Goal: Navigation & Orientation: Find specific page/section

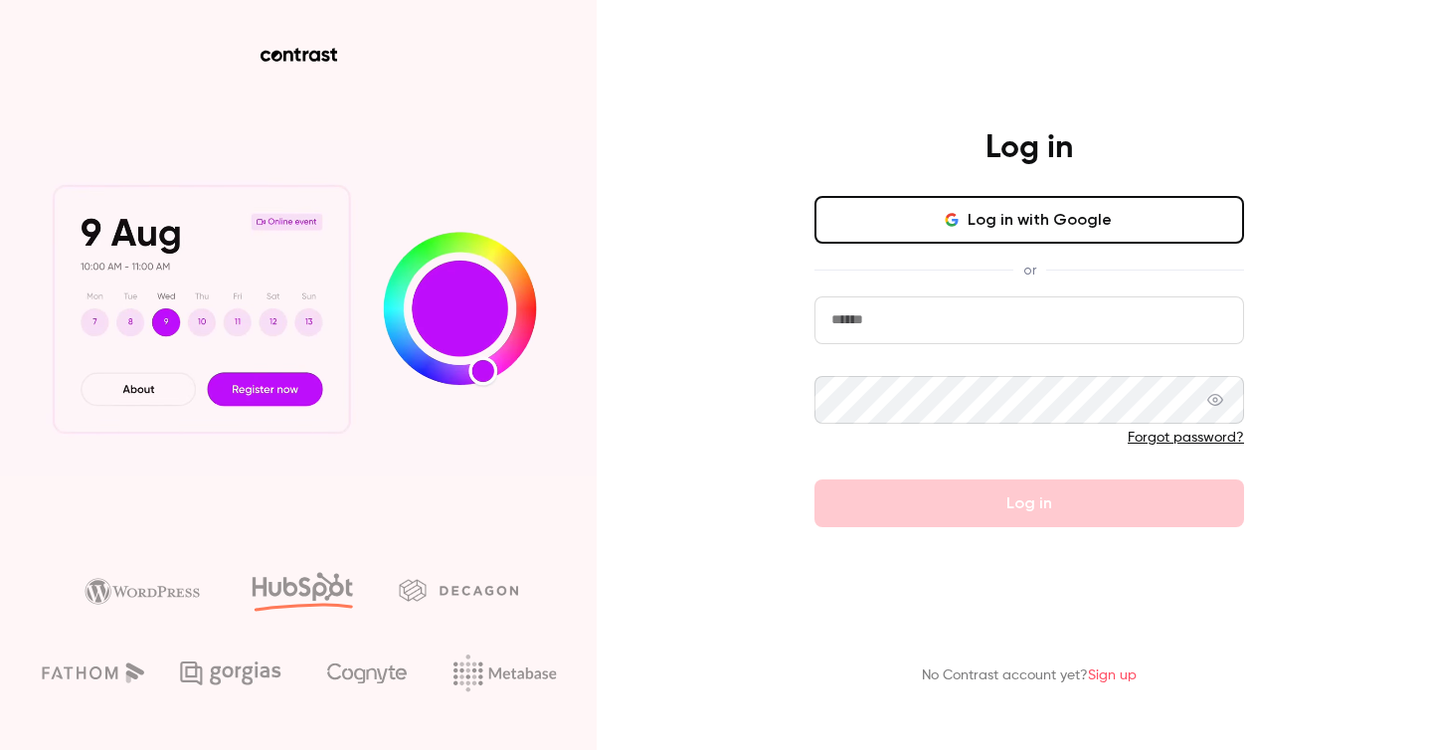
click at [1087, 212] on button "Log in with Google" at bounding box center [1030, 220] width 430 height 48
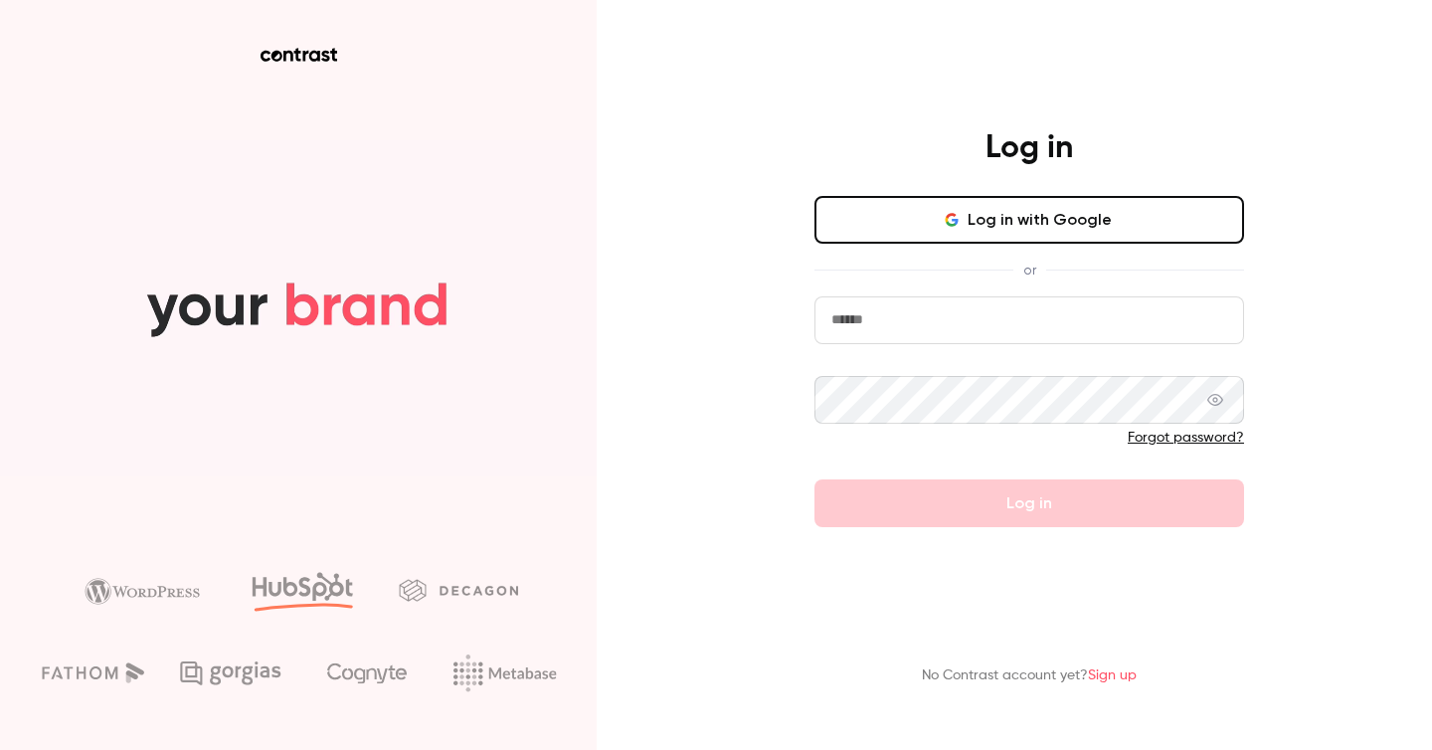
click at [888, 306] on input "email" at bounding box center [1030, 320] width 430 height 48
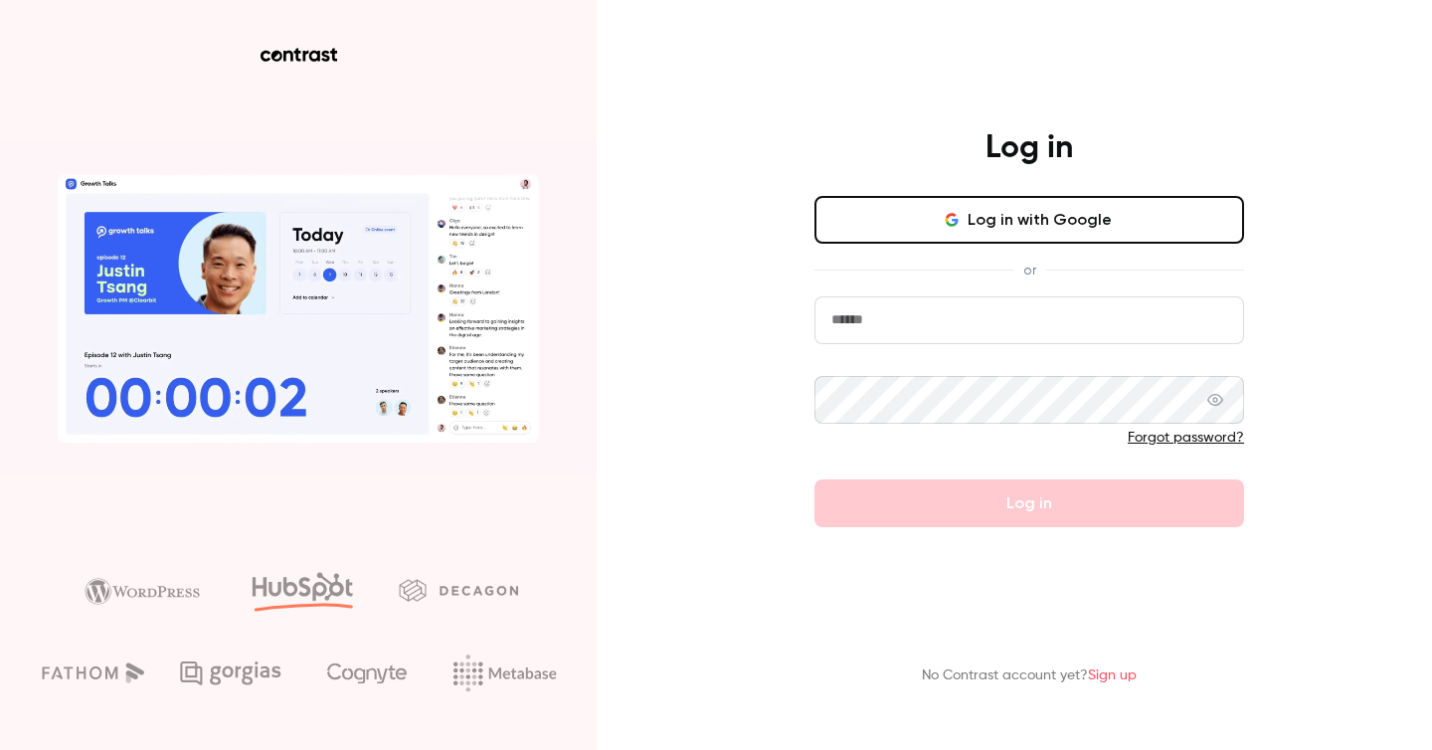
type input "**********"
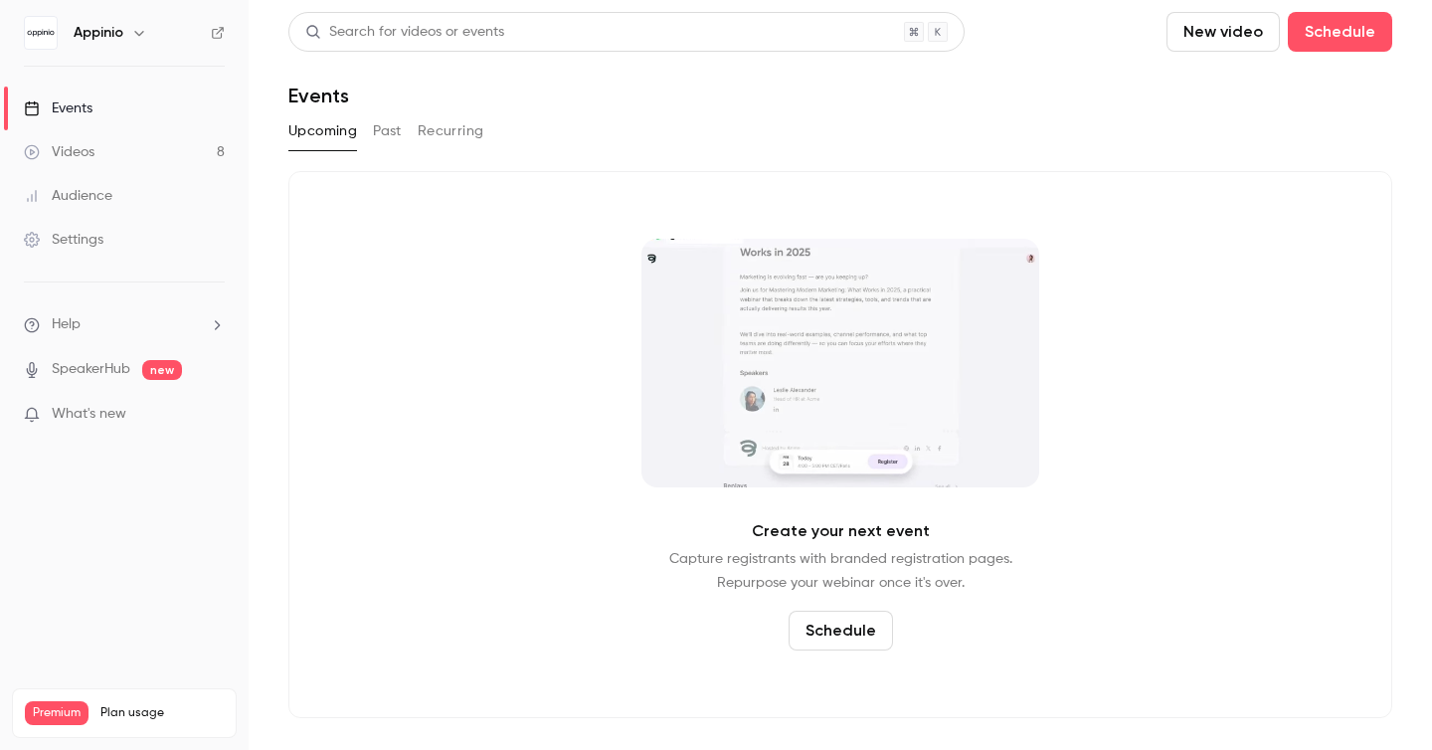
click at [105, 407] on span "What's new" at bounding box center [89, 414] width 75 height 21
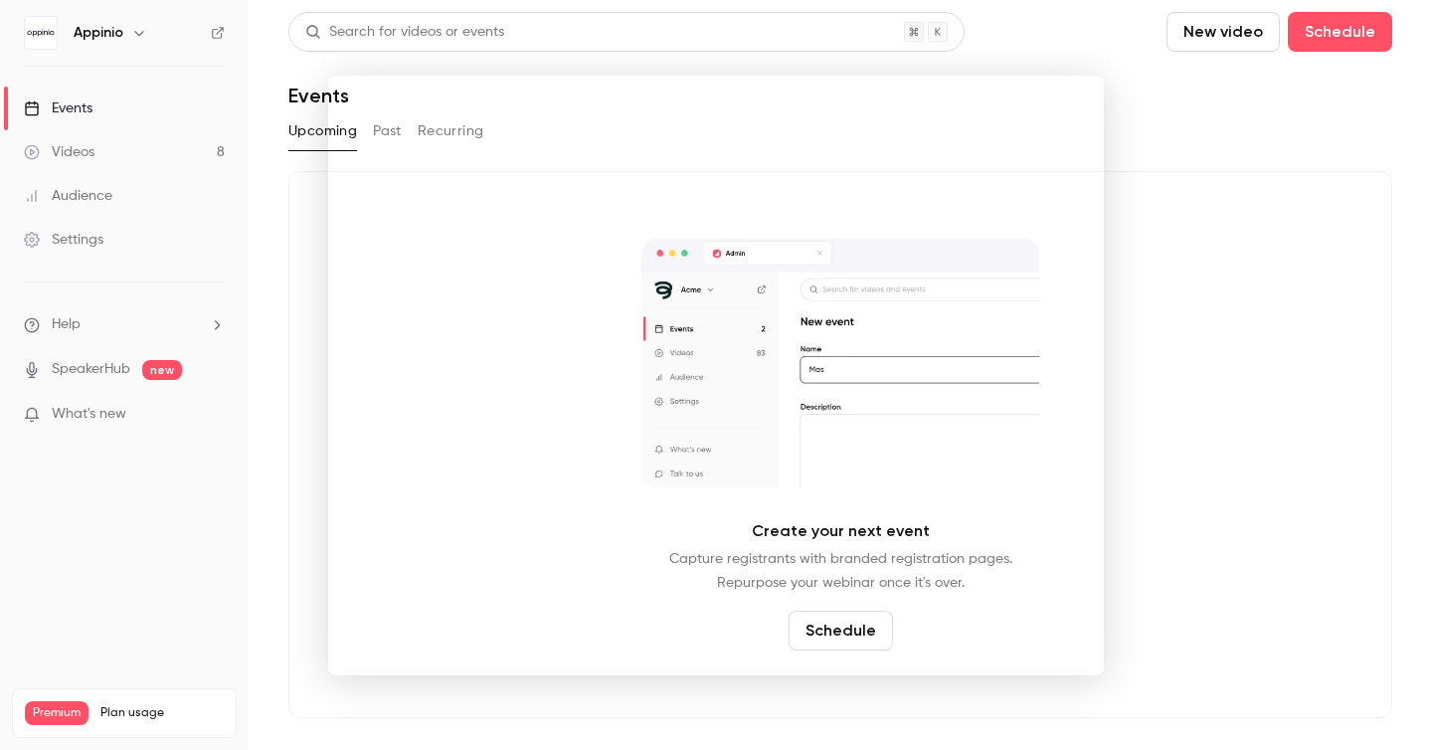
click at [1206, 120] on div at bounding box center [716, 375] width 1432 height 750
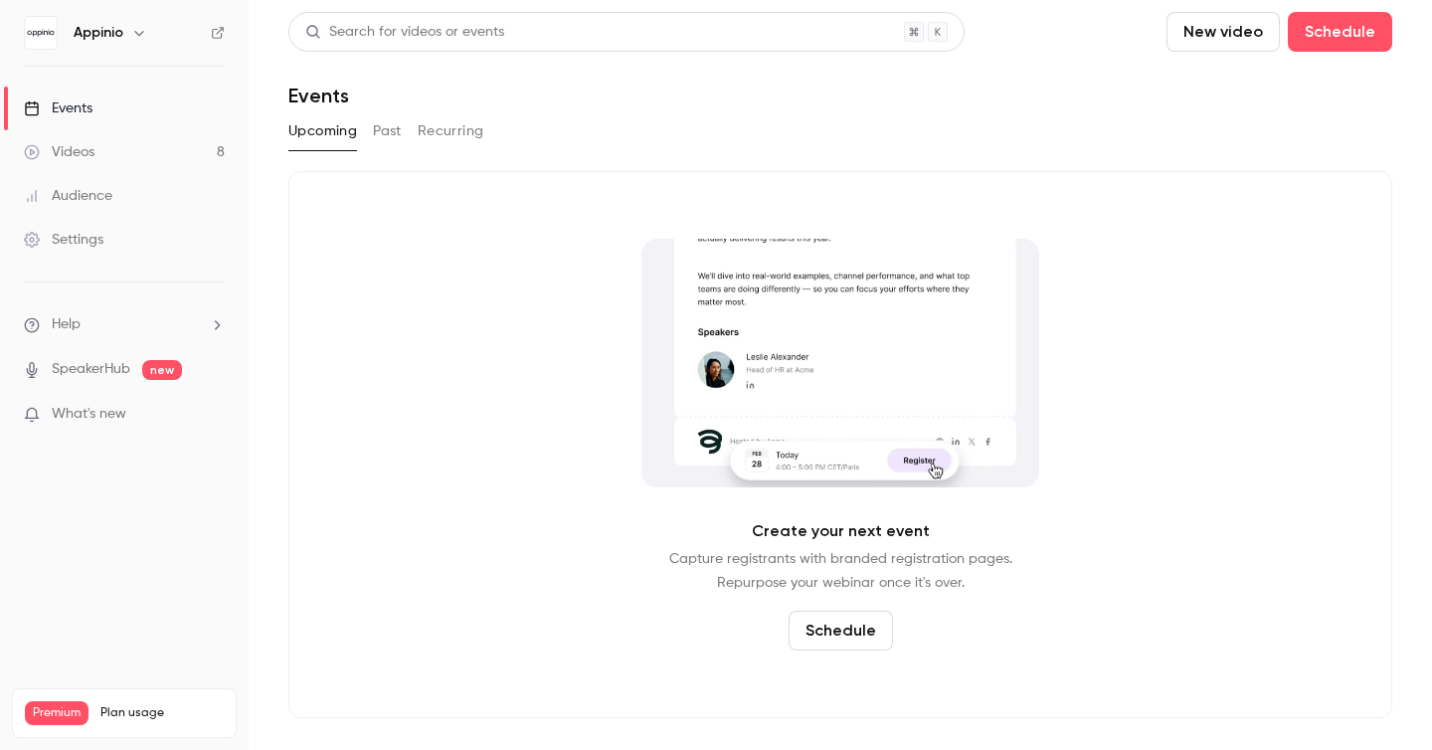
click at [127, 144] on link "Videos 8" at bounding box center [124, 152] width 249 height 44
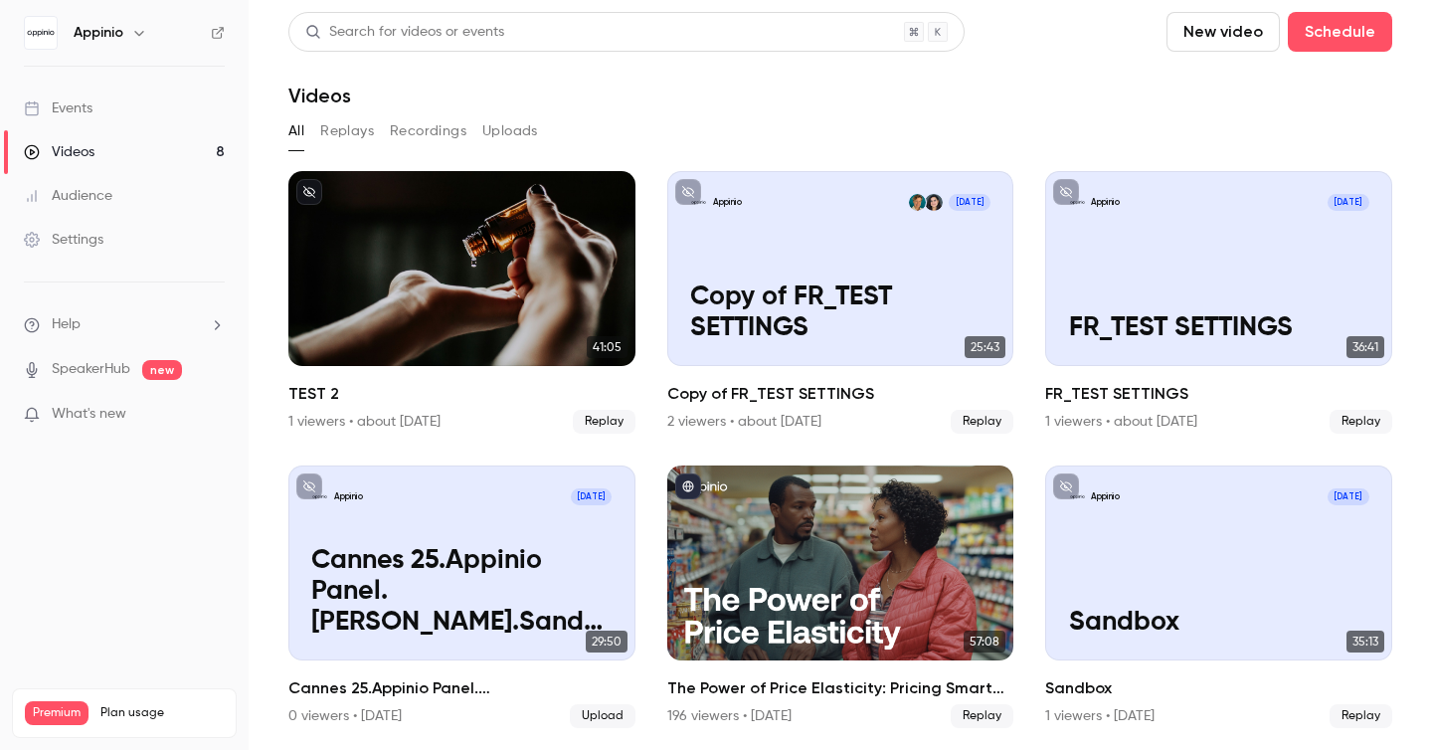
click at [131, 19] on div "Appinio" at bounding box center [124, 33] width 201 height 34
click at [118, 30] on h6 "Appinio" at bounding box center [99, 33] width 50 height 20
click at [136, 30] on icon "button" at bounding box center [139, 33] width 16 height 16
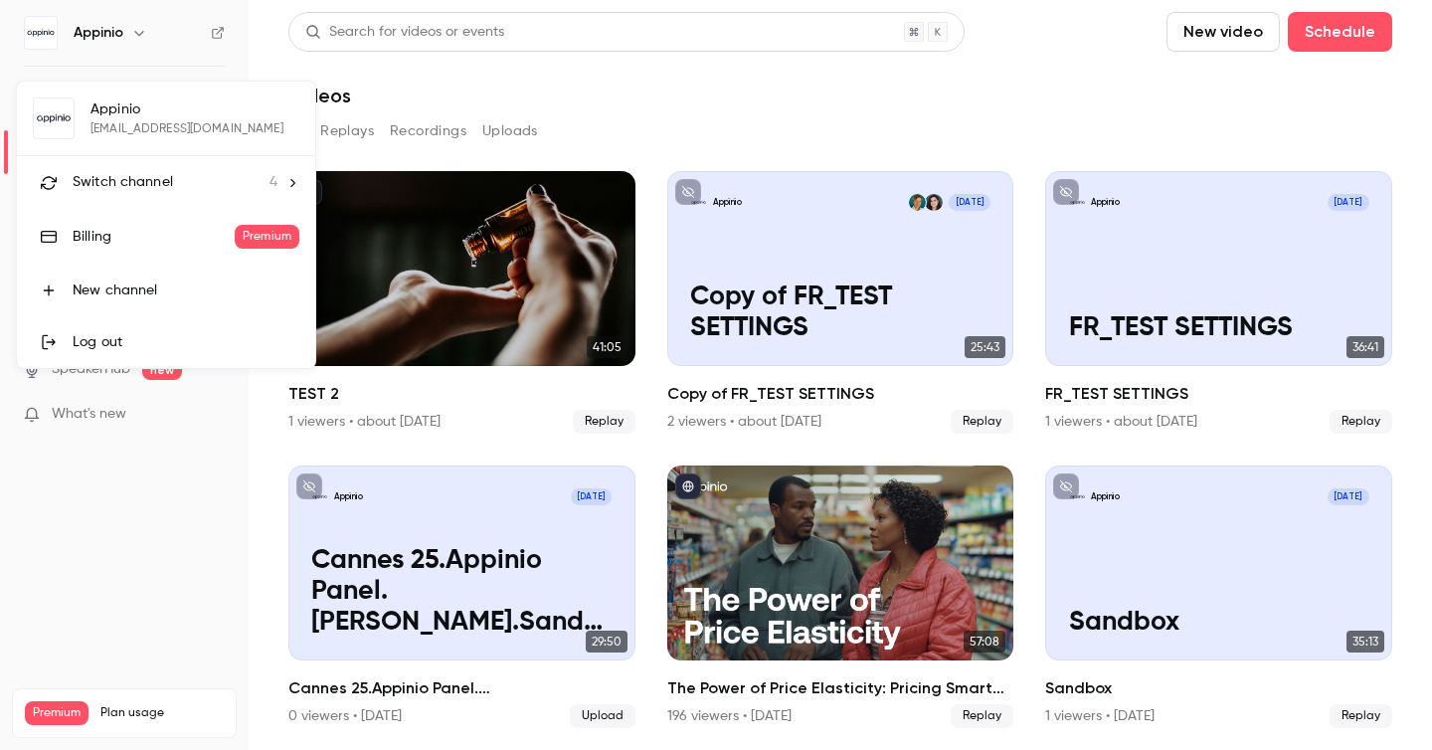
click at [158, 174] on span "Switch channel" at bounding box center [123, 182] width 100 height 21
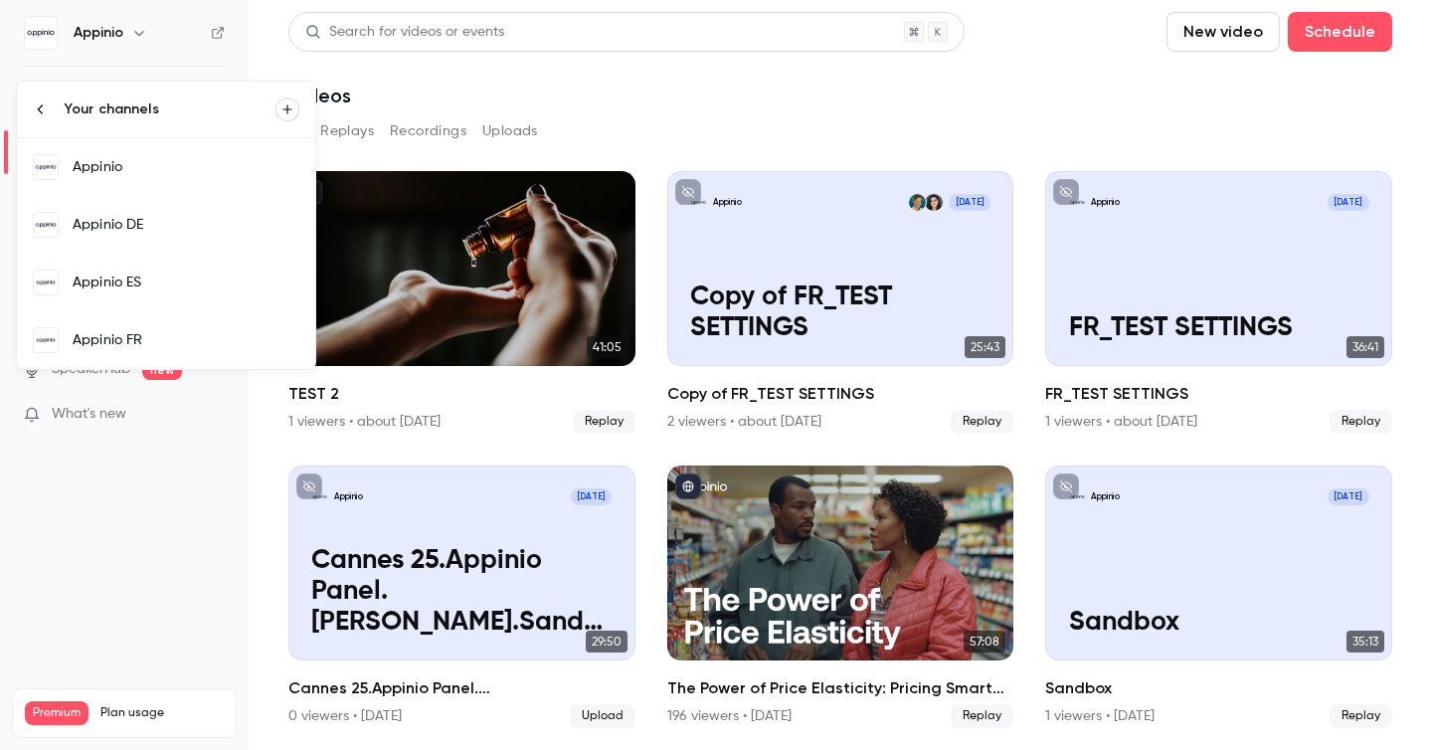
click at [185, 339] on div "Appinio FR" at bounding box center [186, 340] width 227 height 20
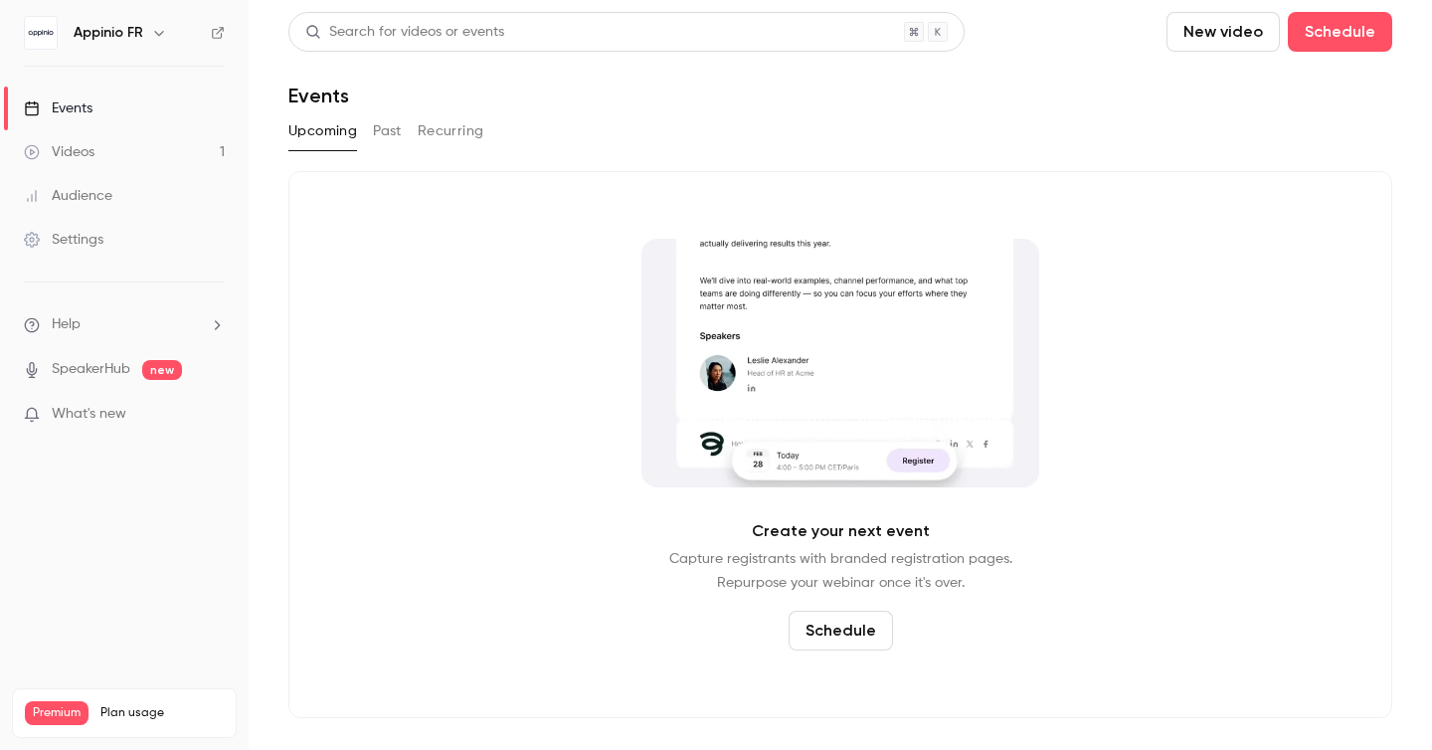
click at [401, 127] on button "Past" at bounding box center [387, 131] width 29 height 32
